Goal: Information Seeking & Learning: Check status

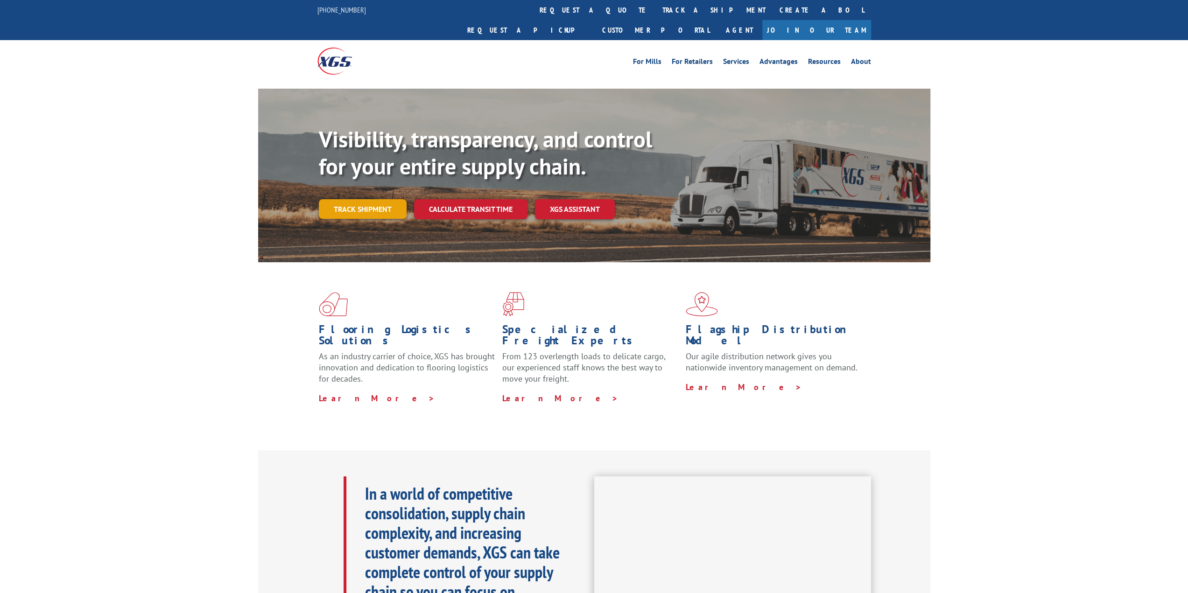
click at [372, 199] on link "Track shipment" at bounding box center [363, 209] width 88 height 20
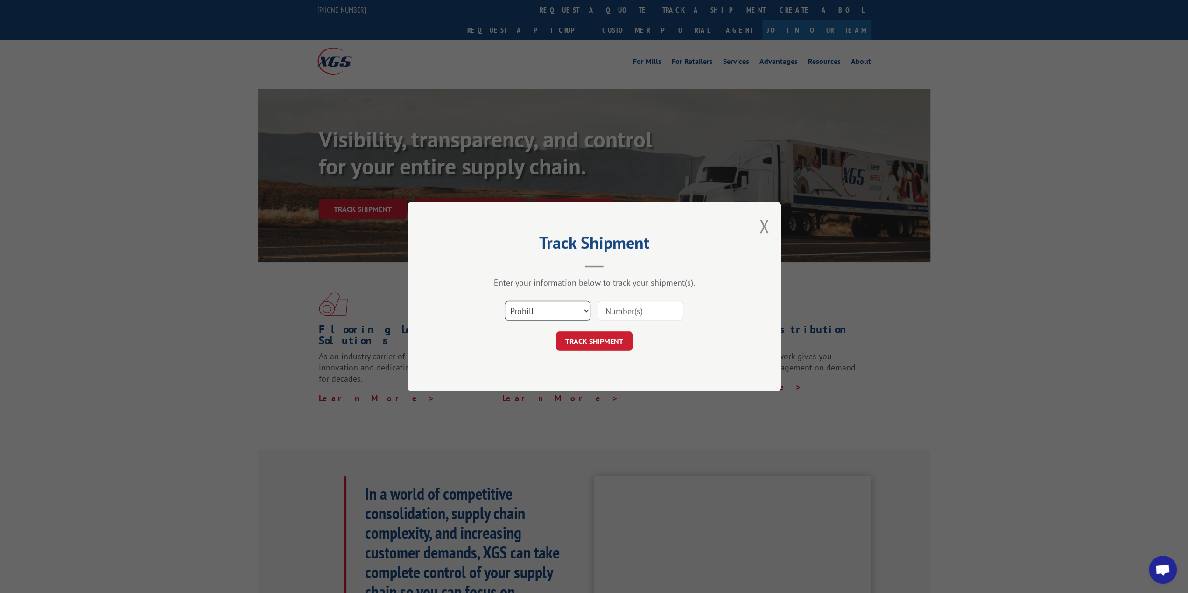
scroll to position [4648, 0]
click at [622, 308] on input at bounding box center [641, 311] width 86 height 20
paste input "17593875"
type input "17593875"
click at [591, 332] on button "TRACK SHIPMENT" at bounding box center [594, 341] width 77 height 20
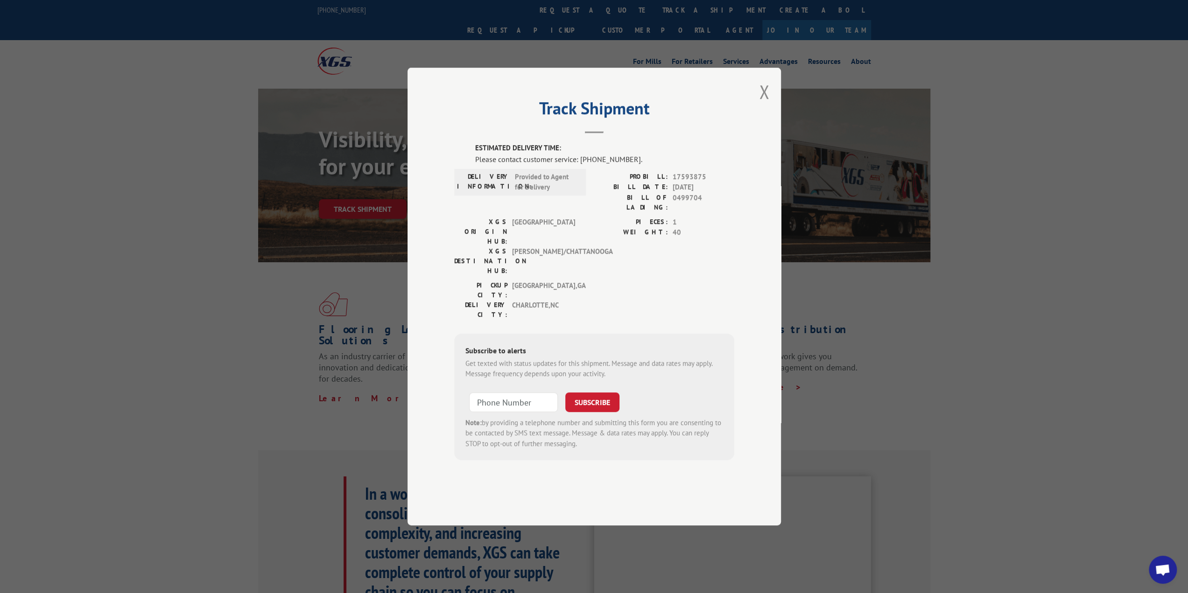
click at [694, 212] on span "0499704" at bounding box center [704, 203] width 62 height 20
click at [143, 191] on div "Track Shipment ESTIMATED DELIVERY TIME: Please contact customer service: [PHONE…" at bounding box center [594, 296] width 1188 height 593
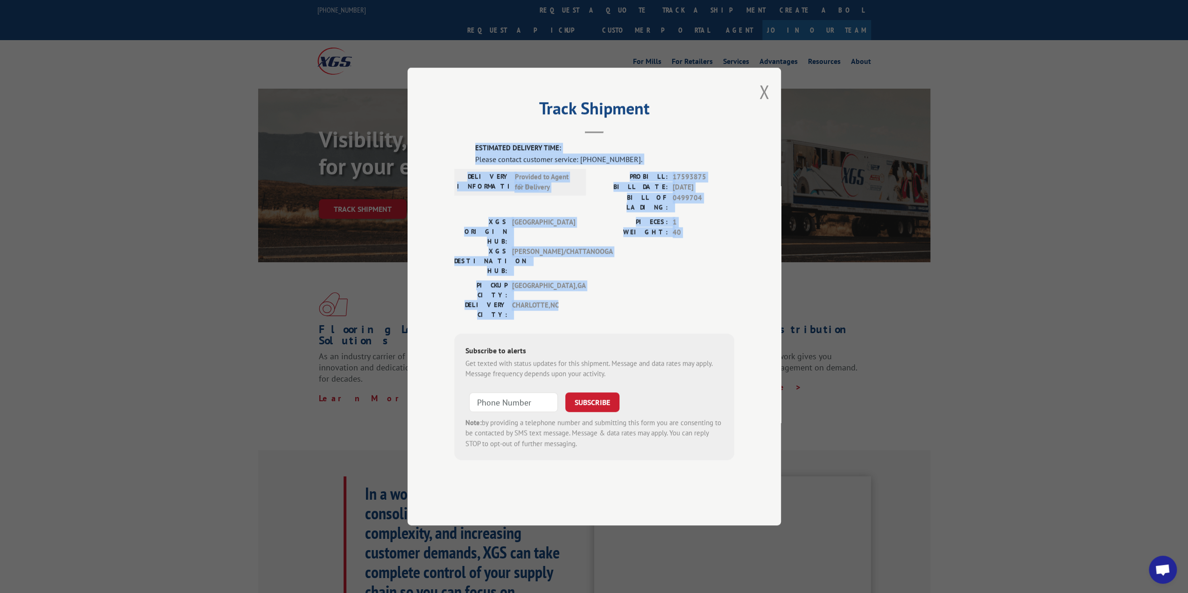
drag, startPoint x: 472, startPoint y: 172, endPoint x: 688, endPoint y: 291, distance: 246.3
click at [688, 291] on div "ESTIMATED DELIVERY TIME: Please contact customer service: [PHONE_NUMBER]. DELIV…" at bounding box center [594, 301] width 280 height 317
copy div "ESTIMATED DELIVERY TIME: Please contact customer service: [PHONE_NUMBER]. DELIV…"
click at [763, 104] on button "Close modal" at bounding box center [764, 91] width 10 height 25
